Goal: Obtain resource: Download file/media

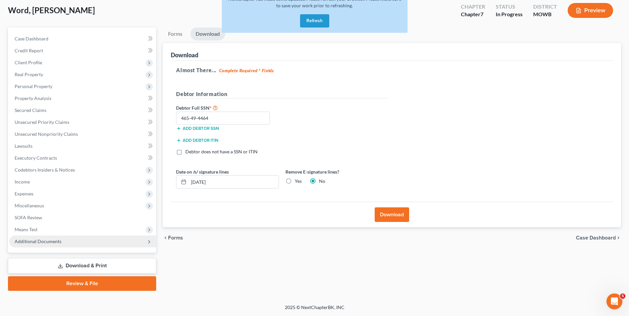
click at [139, 241] on span "Additional Documents" at bounding box center [82, 242] width 147 height 12
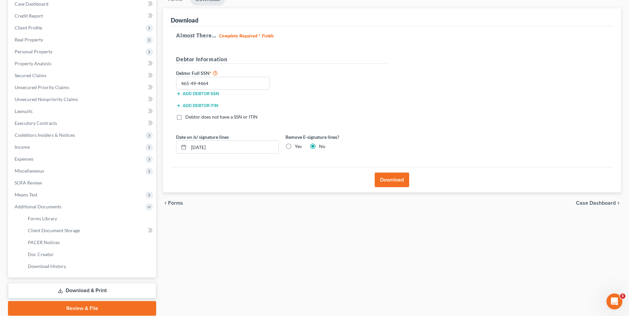
scroll to position [96, 0]
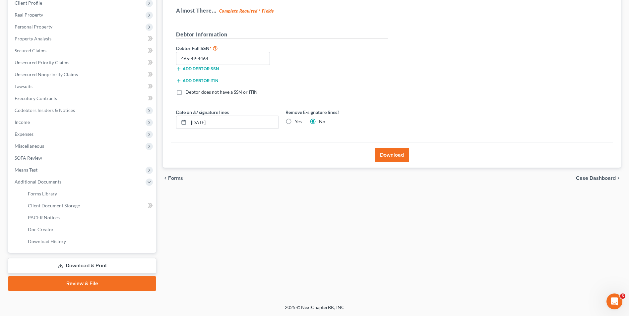
click at [99, 267] on link "Download & Print" at bounding box center [82, 266] width 148 height 16
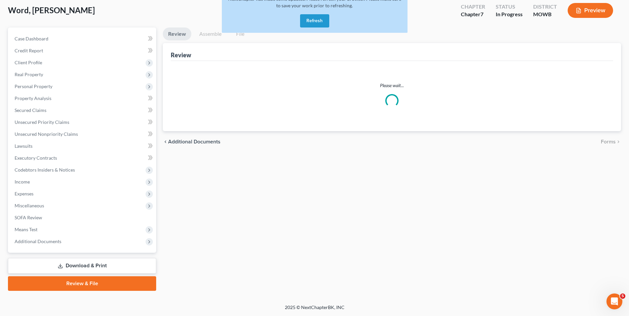
scroll to position [36, 0]
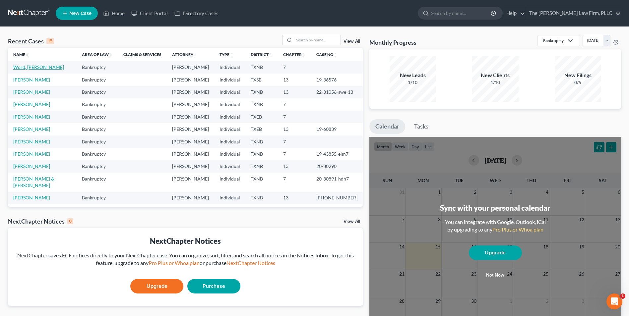
click at [27, 67] on link "Word, [PERSON_NAME]" at bounding box center [38, 67] width 51 height 6
select select "4"
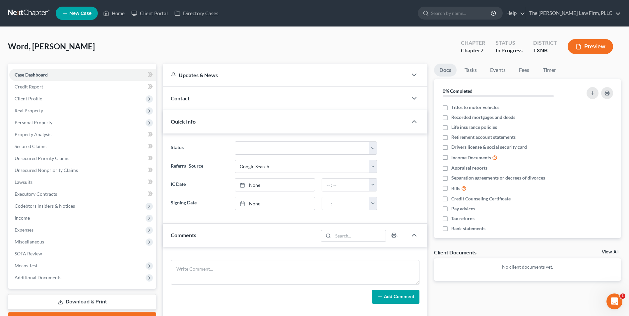
click at [86, 302] on link "Download & Print" at bounding box center [82, 302] width 148 height 16
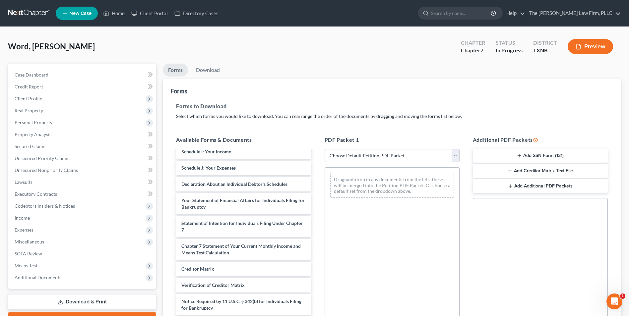
scroll to position [145, 0]
click at [511, 186] on line "button" at bounding box center [510, 186] width 3 height 0
click at [558, 101] on div "Forms to Download Select which forms you would like to download. You can rearra…" at bounding box center [392, 230] width 442 height 266
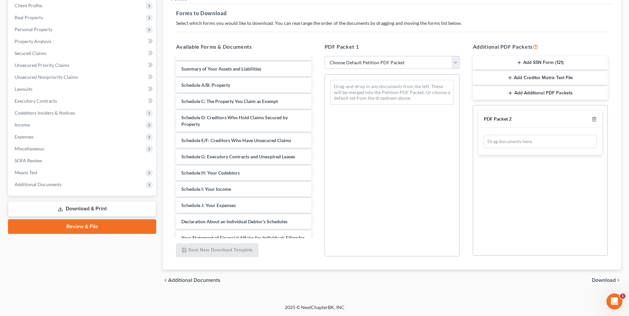
scroll to position [0, 0]
